Goal: Register for event/course

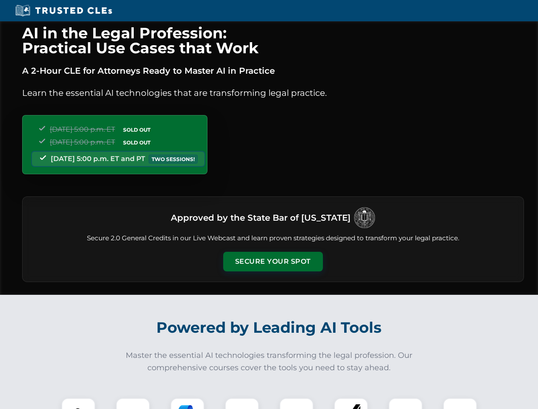
click at [273, 262] on button "Secure Your Spot" at bounding box center [273, 262] width 100 height 20
click at [78, 404] on img at bounding box center [78, 415] width 25 height 25
click at [133, 404] on div at bounding box center [133, 415] width 34 height 34
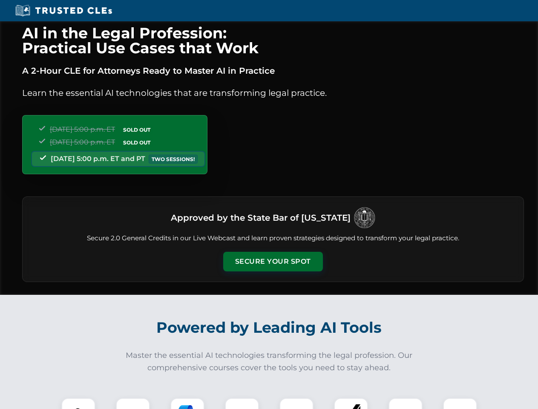
scroll to position [739, 0]
